Goal: Task Accomplishment & Management: Complete application form

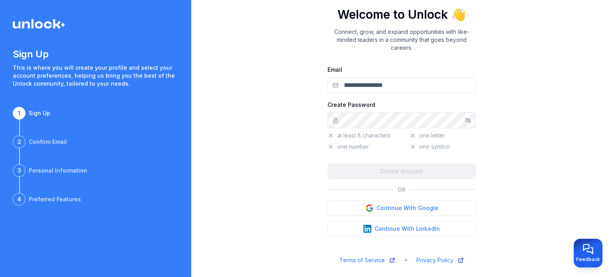
click at [368, 87] on input "Email" at bounding box center [402, 85] width 148 height 16
type input "**********"
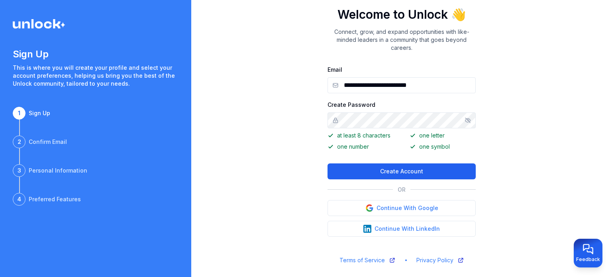
click at [381, 173] on button "Create Account" at bounding box center [402, 171] width 148 height 16
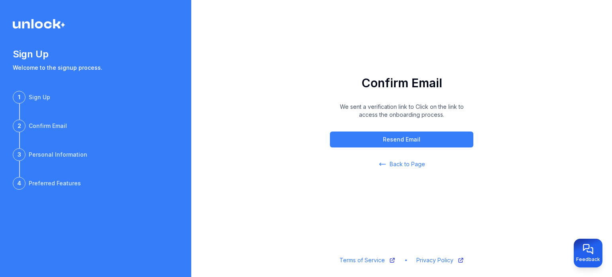
click at [313, 179] on div "2 Confirm Email Confirm Email We sent a verification link to Click on the link …" at bounding box center [401, 138] width 421 height 277
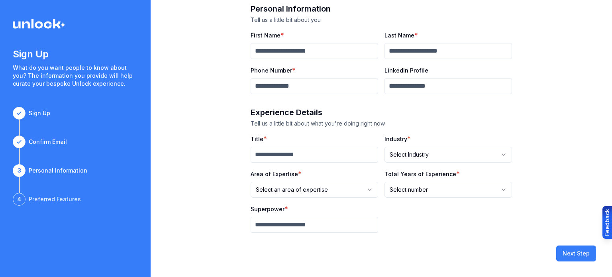
click at [302, 49] on input "First Name" at bounding box center [315, 51] width 128 height 16
type input "*******"
type input "**********"
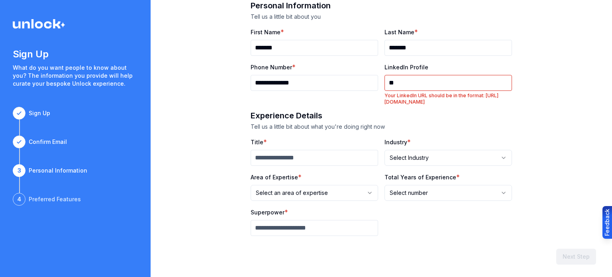
type input "*"
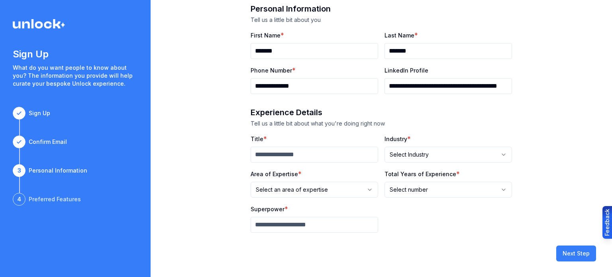
scroll to position [0, 26]
type input "**********"
type input "*"
type input "**********"
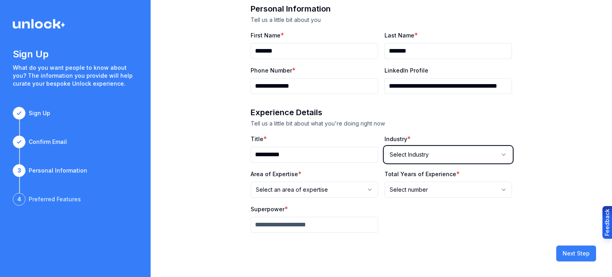
select select "**********"
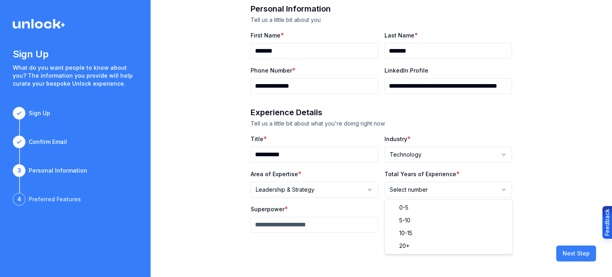
click at [449, 190] on html "**********" at bounding box center [306, 138] width 612 height 277
select select "*****"
click at [336, 225] on input "Superpower" at bounding box center [315, 225] width 128 height 16
type input "*"
type input "**********"
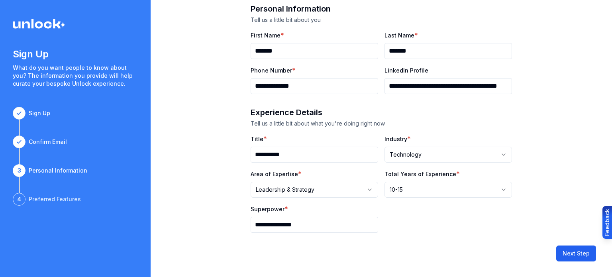
click at [588, 257] on button "Next Step" at bounding box center [577, 254] width 40 height 16
select select
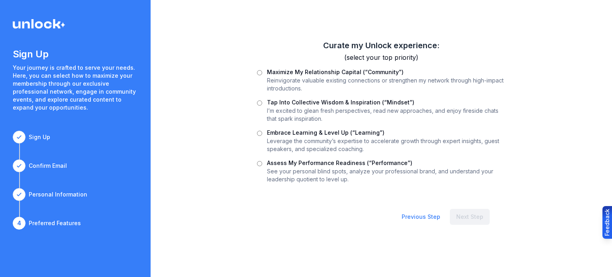
click at [280, 160] on label "Assess My Performance Readiness (“Performance”)" at bounding box center [340, 163] width 146 height 7
click at [477, 218] on button "Next Step" at bounding box center [470, 217] width 40 height 16
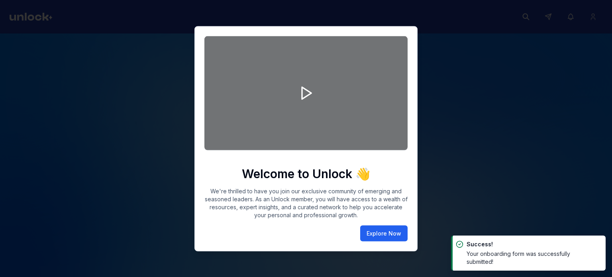
click at [386, 229] on button "Explore Now" at bounding box center [383, 233] width 47 height 16
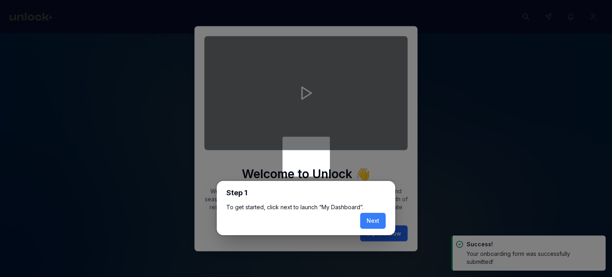
scroll to position [3, 0]
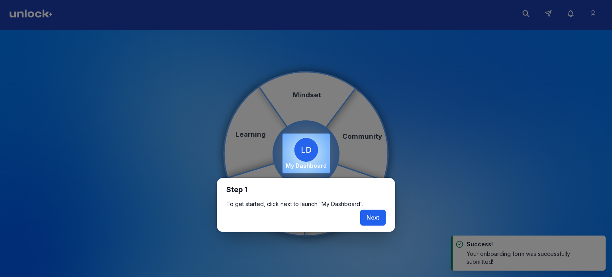
click at [379, 219] on button "Next" at bounding box center [373, 218] width 26 height 16
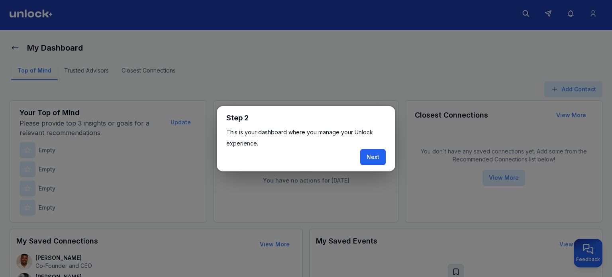
click at [370, 158] on button "Next" at bounding box center [373, 157] width 26 height 16
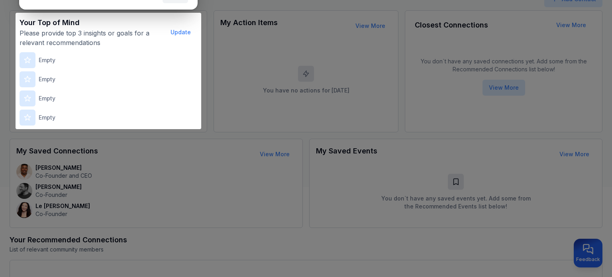
scroll to position [98, 0]
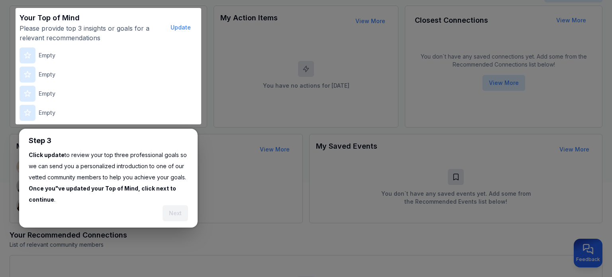
click at [132, 156] on p "Click update to review your top three professional goals so we can send you a p…" at bounding box center [109, 178] width 160 height 56
click at [191, 26] on button "Update" at bounding box center [180, 28] width 33 height 16
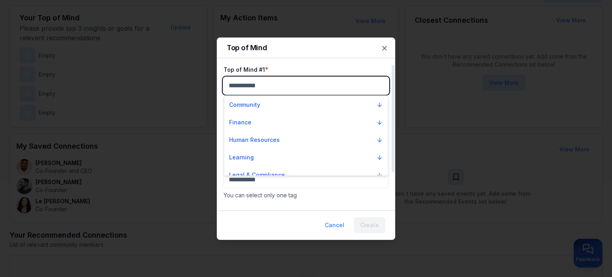
click at [250, 90] on body "My Dashboard Top of Mind Trusted Advisors Closest Connections Add Contact Your …" at bounding box center [306, 40] width 612 height 277
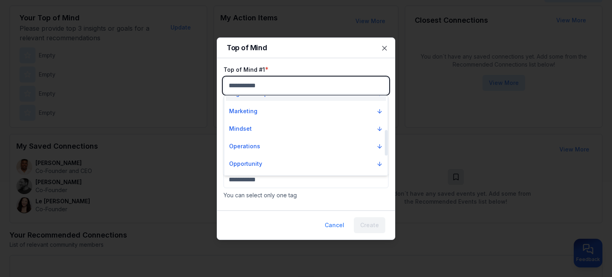
scroll to position [121, 0]
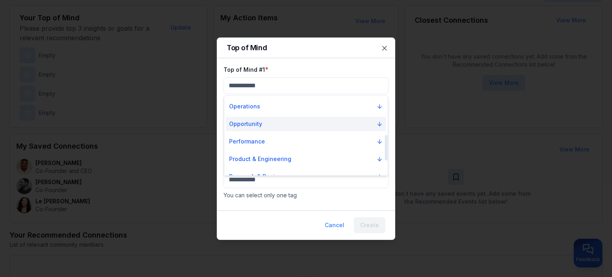
click at [340, 123] on button "Opportunity" at bounding box center [306, 124] width 160 height 14
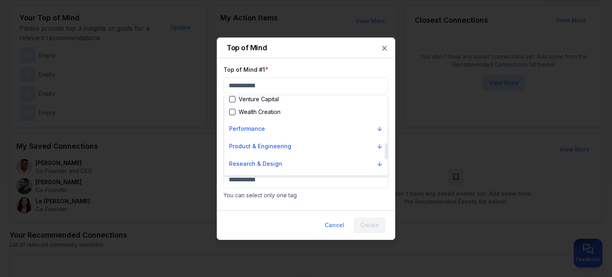
scroll to position [292, 0]
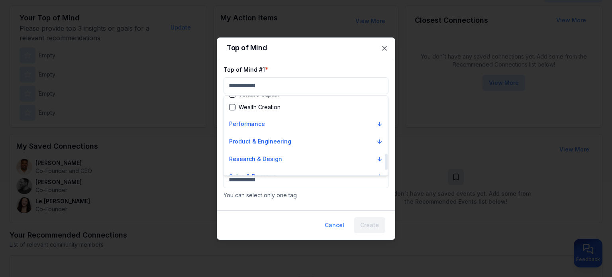
click at [339, 129] on button "Performance" at bounding box center [306, 124] width 160 height 14
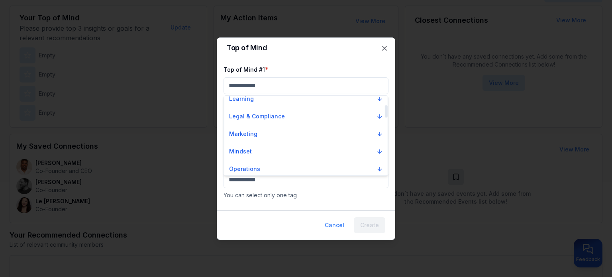
scroll to position [59, 0]
click at [329, 149] on button "Mindset" at bounding box center [306, 151] width 160 height 14
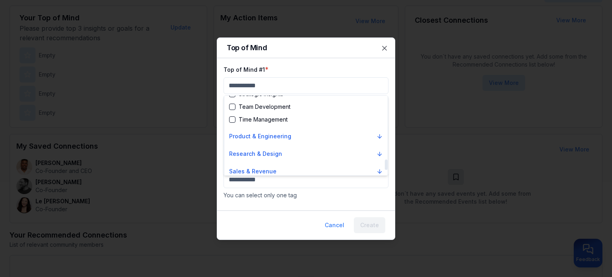
scroll to position [524, 0]
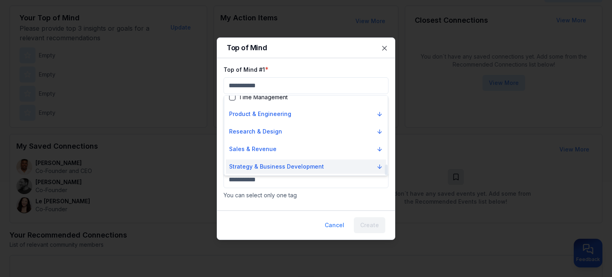
click at [306, 165] on p "Strategy & Business Development" at bounding box center [276, 167] width 95 height 8
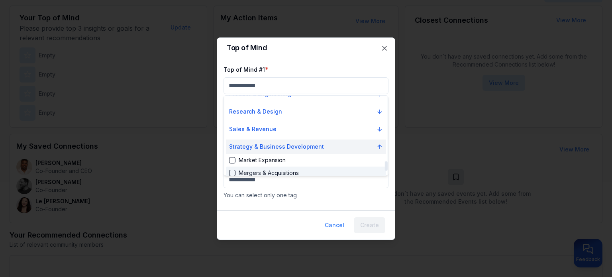
scroll to position [518, 0]
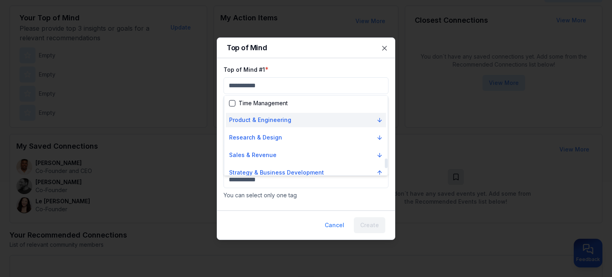
click at [340, 125] on button "Product & Engineering" at bounding box center [306, 120] width 160 height 14
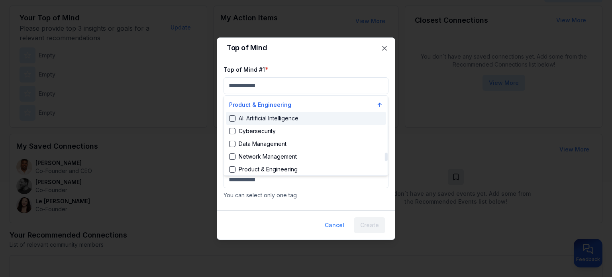
scroll to position [544, 0]
click at [267, 119] on div "Cybersecurity" at bounding box center [252, 120] width 47 height 8
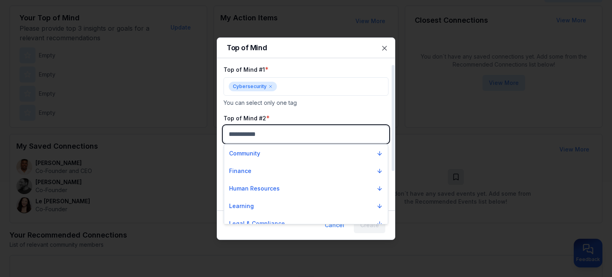
click at [267, 133] on body "My Dashboard Top of Mind Trusted Advisors Closest Connections Add Contact Your …" at bounding box center [306, 40] width 612 height 277
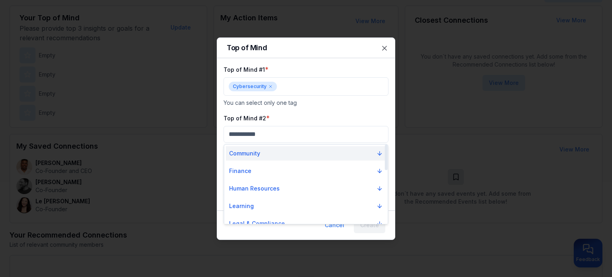
click at [299, 154] on button "Community" at bounding box center [306, 153] width 160 height 14
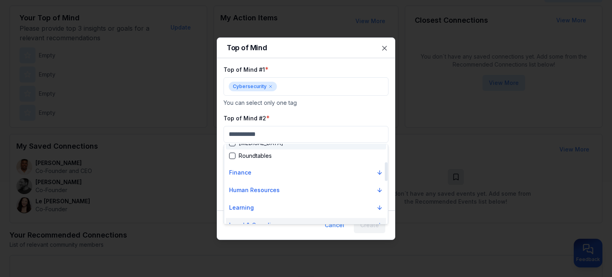
scroll to position [75, 0]
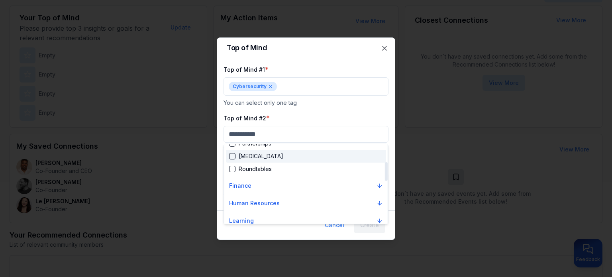
click at [235, 158] on div "Peer Support" at bounding box center [256, 156] width 54 height 8
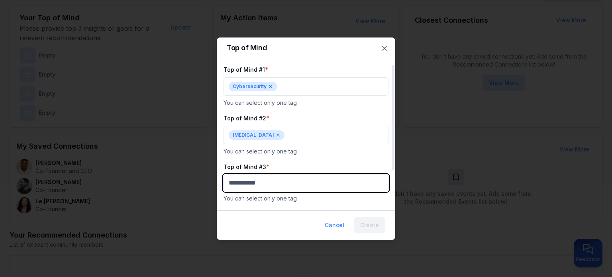
click at [261, 179] on body "My Dashboard Top of Mind Trusted Advisors Closest Connections Add Contact Your …" at bounding box center [306, 40] width 612 height 277
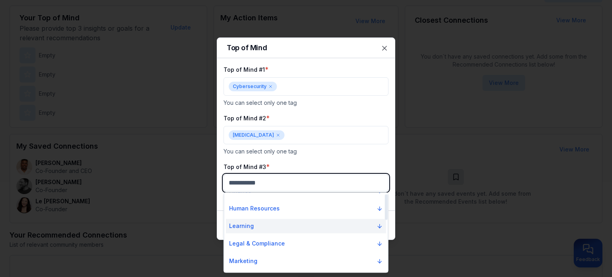
scroll to position [46, 0]
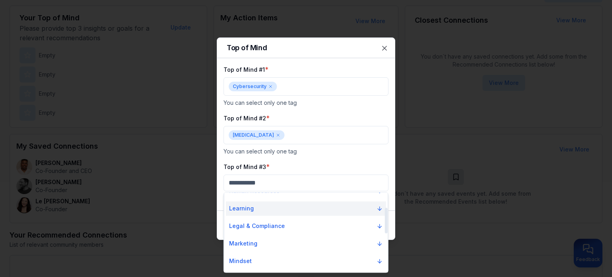
click at [291, 211] on button "Learning" at bounding box center [306, 208] width 160 height 14
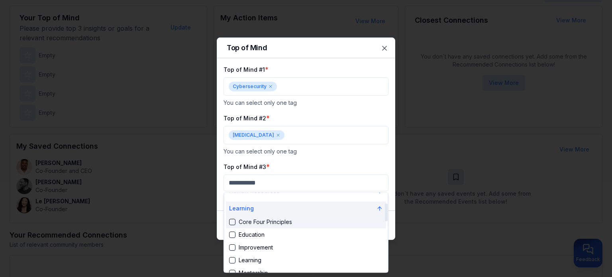
click at [291, 208] on button "Learning" at bounding box center [306, 208] width 160 height 14
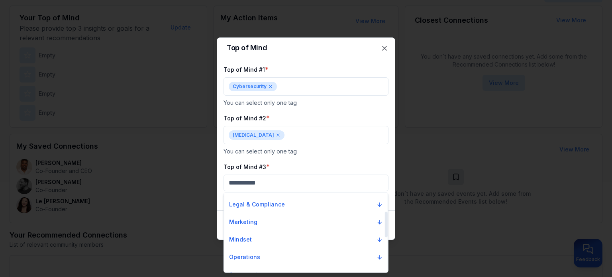
scroll to position [75, 0]
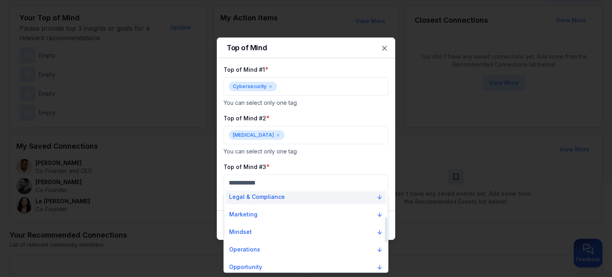
click at [292, 195] on button "Legal & Compliance" at bounding box center [306, 197] width 160 height 14
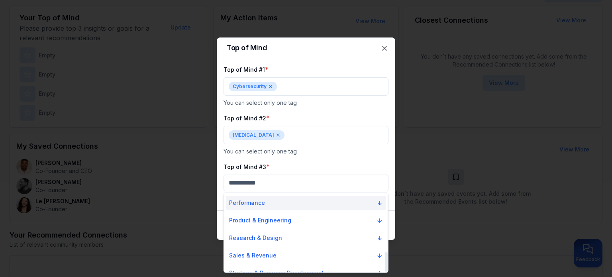
scroll to position [243, 0]
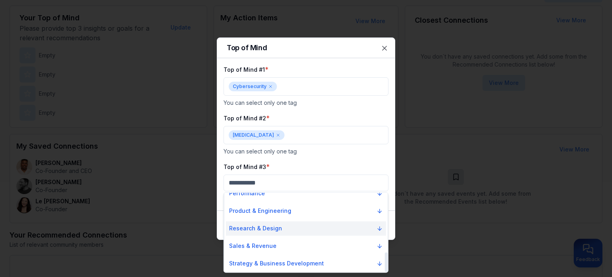
click at [351, 230] on button "Research & Design" at bounding box center [306, 228] width 160 height 14
click at [358, 230] on button "Research & Design" at bounding box center [306, 228] width 160 height 14
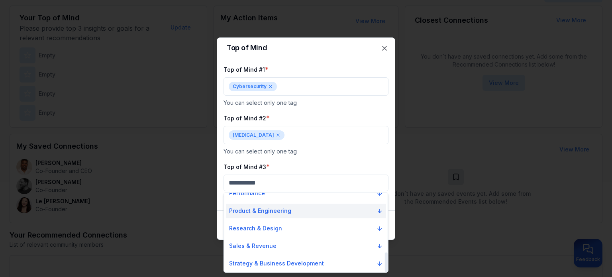
click at [345, 213] on button "Product & Engineering" at bounding box center [306, 211] width 160 height 14
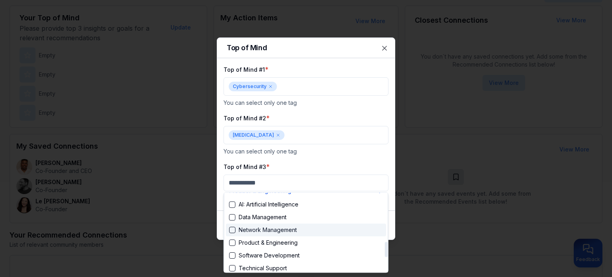
scroll to position [241, 0]
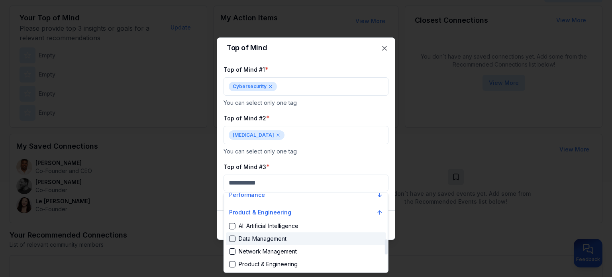
click at [325, 232] on div "Data Management" at bounding box center [306, 238] width 160 height 13
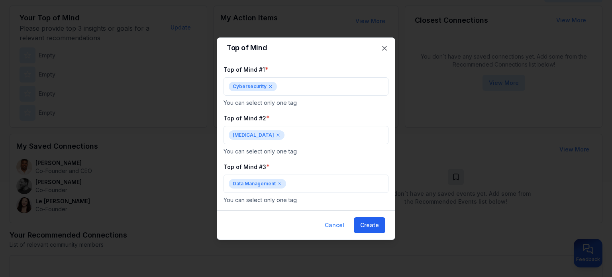
click at [384, 230] on button "Create" at bounding box center [370, 225] width 32 height 16
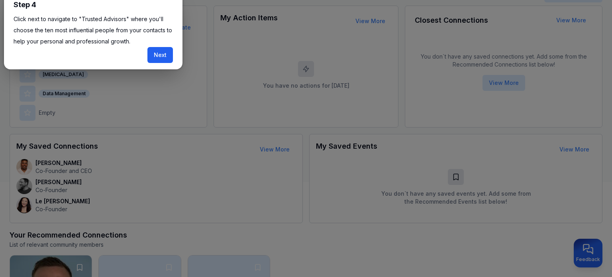
click at [160, 56] on button "Next" at bounding box center [161, 55] width 26 height 16
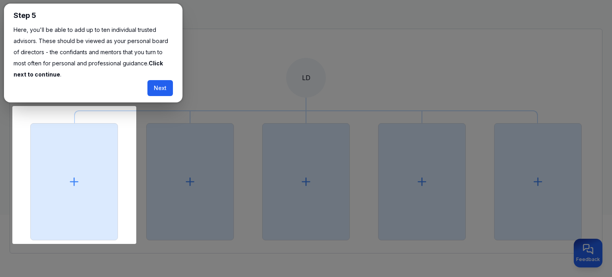
click at [168, 87] on button "Next" at bounding box center [161, 88] width 26 height 16
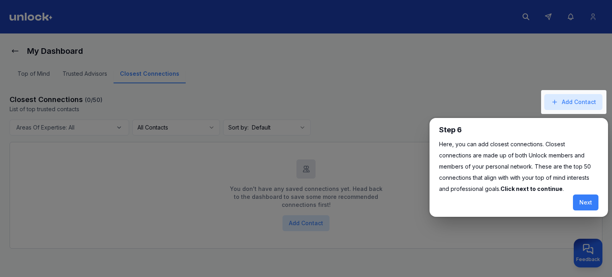
scroll to position [3, 0]
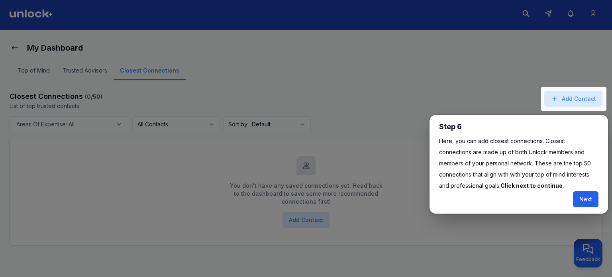
click at [591, 201] on button "Next" at bounding box center [586, 199] width 26 height 16
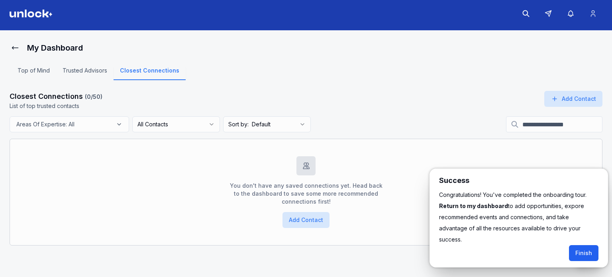
click at [582, 245] on button "Finish" at bounding box center [584, 253] width 30 height 16
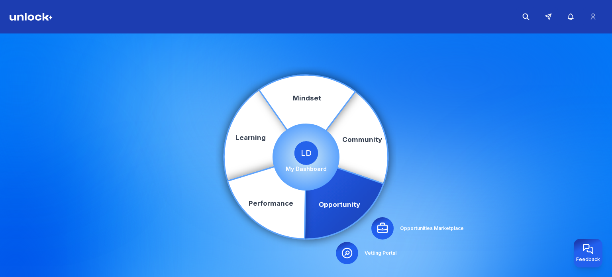
click at [346, 183] on icon at bounding box center [347, 137] width 82 height 92
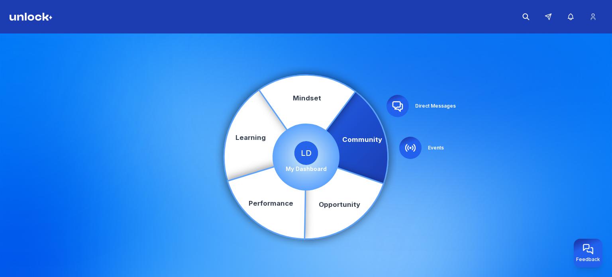
click at [365, 150] on icon at bounding box center [347, 137] width 82 height 92
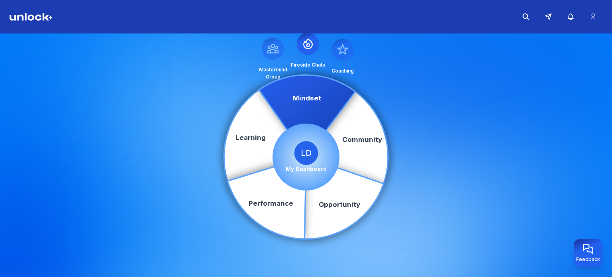
click at [310, 96] on icon at bounding box center [347, 137] width 82 height 92
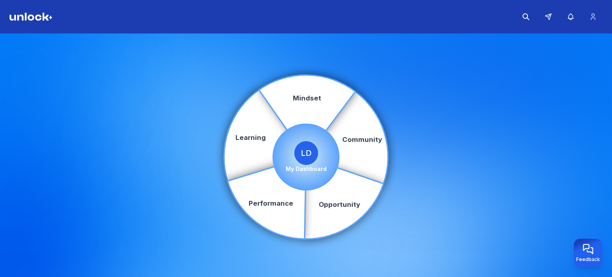
click at [316, 170] on p "My Dashboard" at bounding box center [306, 169] width 41 height 8
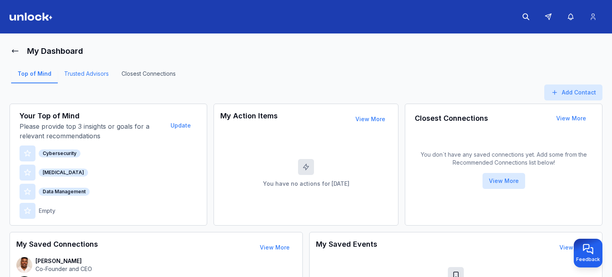
click at [73, 72] on link "Trusted Advisors" at bounding box center [86, 77] width 57 height 14
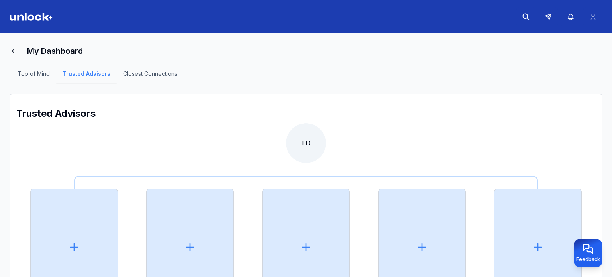
click at [155, 73] on link "Closest Connections" at bounding box center [150, 77] width 67 height 14
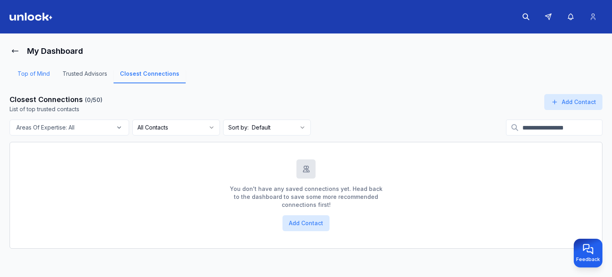
click at [43, 75] on link "Top of Mind" at bounding box center [33, 77] width 45 height 14
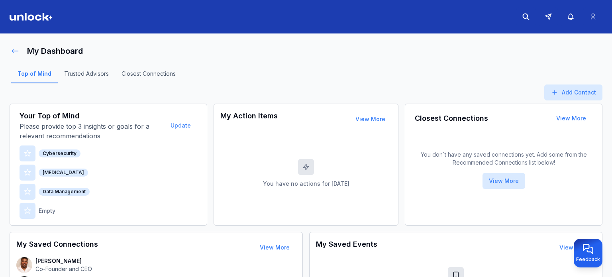
click at [19, 54] on button at bounding box center [15, 51] width 11 height 16
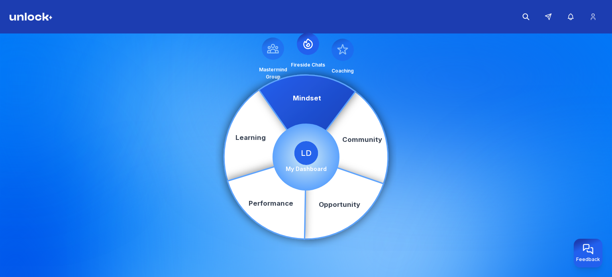
click at [343, 49] on icon at bounding box center [343, 49] width 13 height 13
drag, startPoint x: 343, startPoint y: 49, endPoint x: 328, endPoint y: 89, distance: 42.4
click at [328, 89] on div "Community Learning Opportunity Performance Mindset Mastermind Group Fireside Ch…" at bounding box center [306, 156] width 167 height 167
click at [266, 53] on div at bounding box center [273, 48] width 22 height 22
click at [307, 106] on icon at bounding box center [347, 137] width 82 height 92
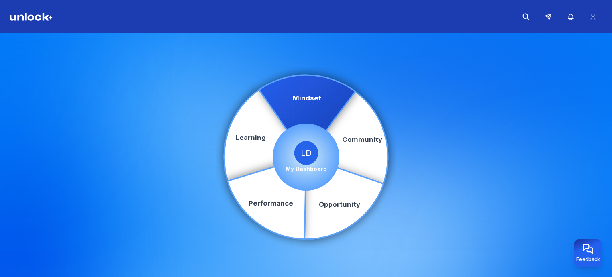
click at [308, 104] on icon at bounding box center [347, 137] width 82 height 92
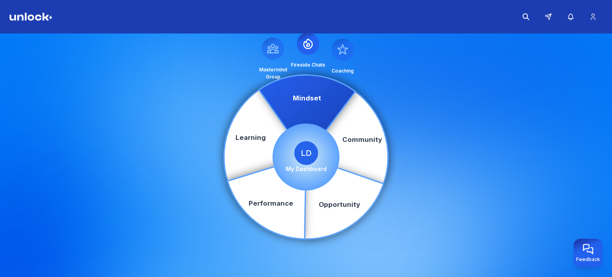
click at [309, 104] on icon at bounding box center [347, 137] width 82 height 92
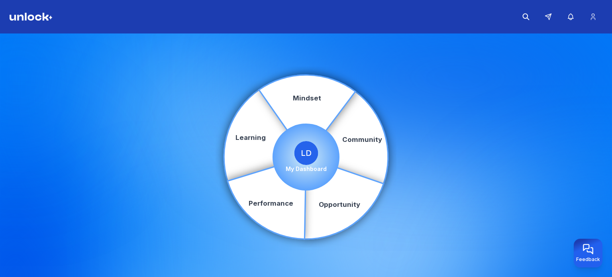
click at [302, 158] on span "LD" at bounding box center [306, 153] width 24 height 24
